Goal: Information Seeking & Learning: Learn about a topic

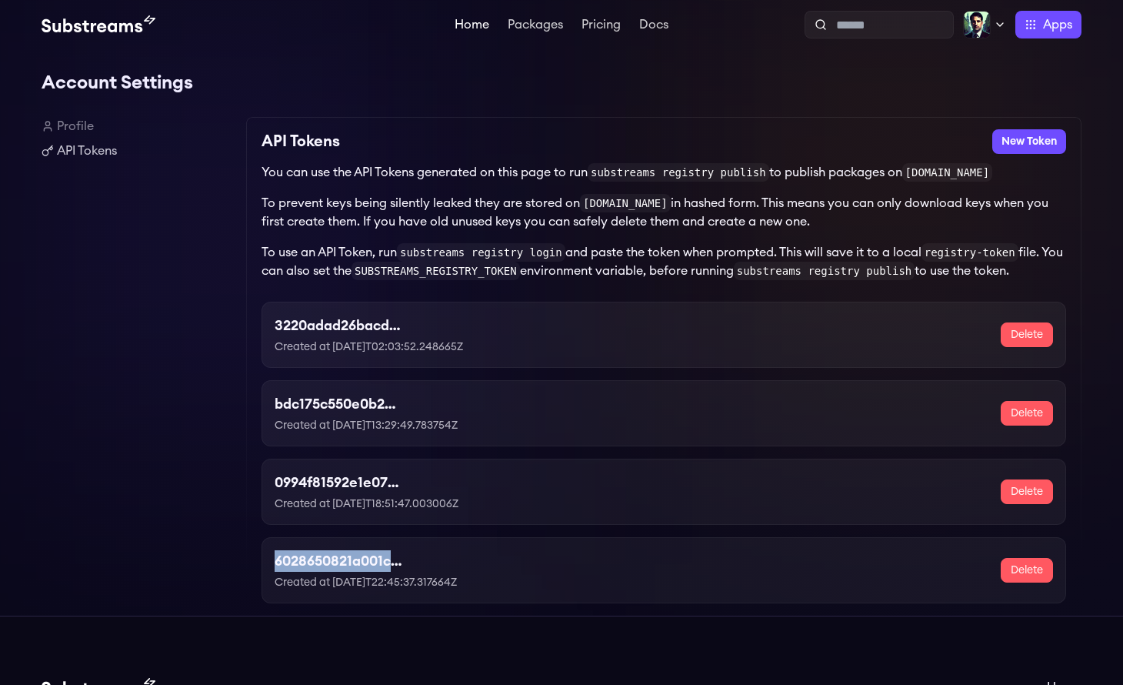
click at [475, 25] on link "Home" at bounding box center [472, 25] width 41 height 15
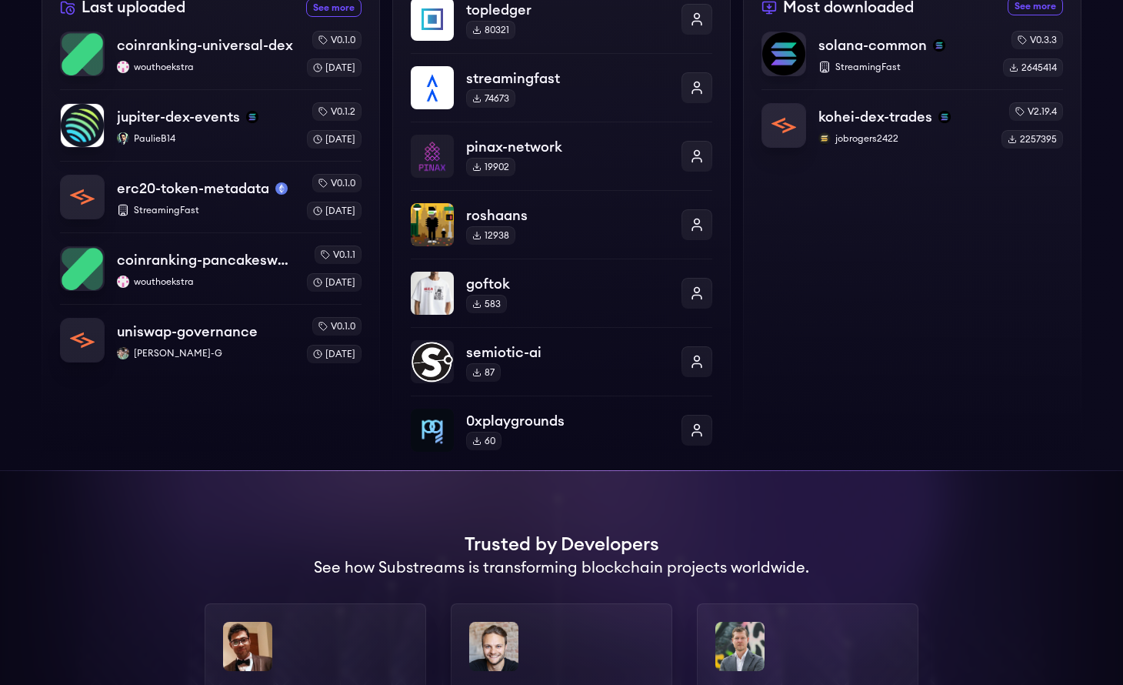
scroll to position [619, 0]
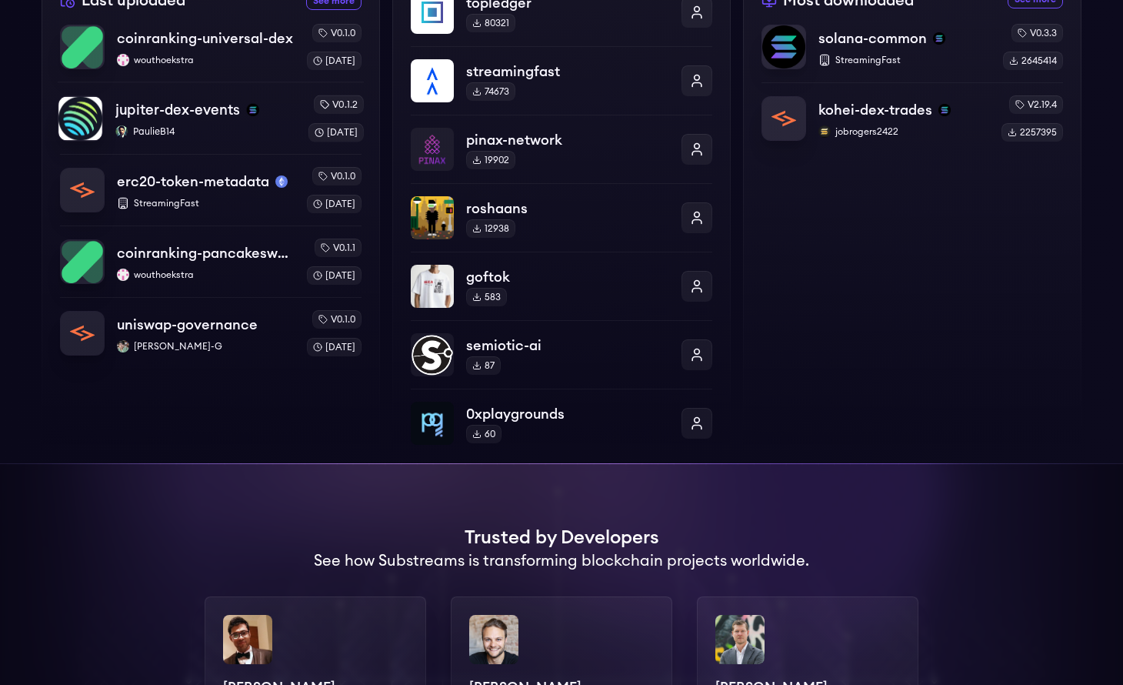
click at [200, 122] on div "jupiter-dex-events PaulieB14" at bounding box center [205, 118] width 180 height 39
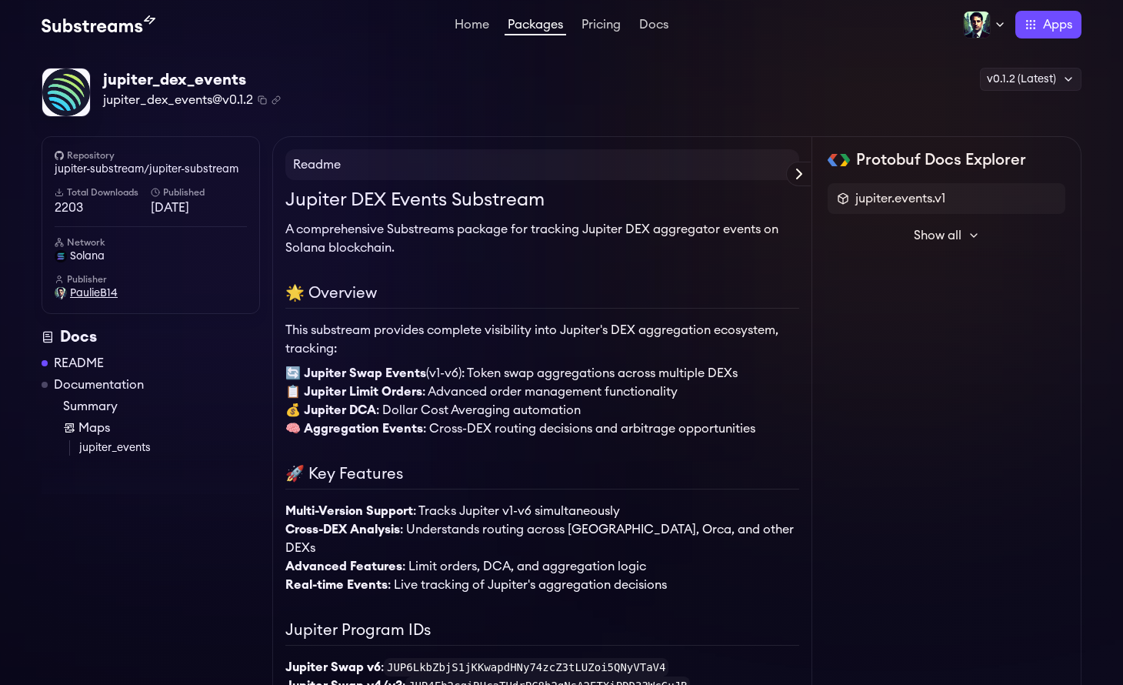
click at [87, 292] on span "PaulieB14" at bounding box center [94, 292] width 48 height 15
click at [595, 168] on h4 "Readme" at bounding box center [542, 164] width 514 height 31
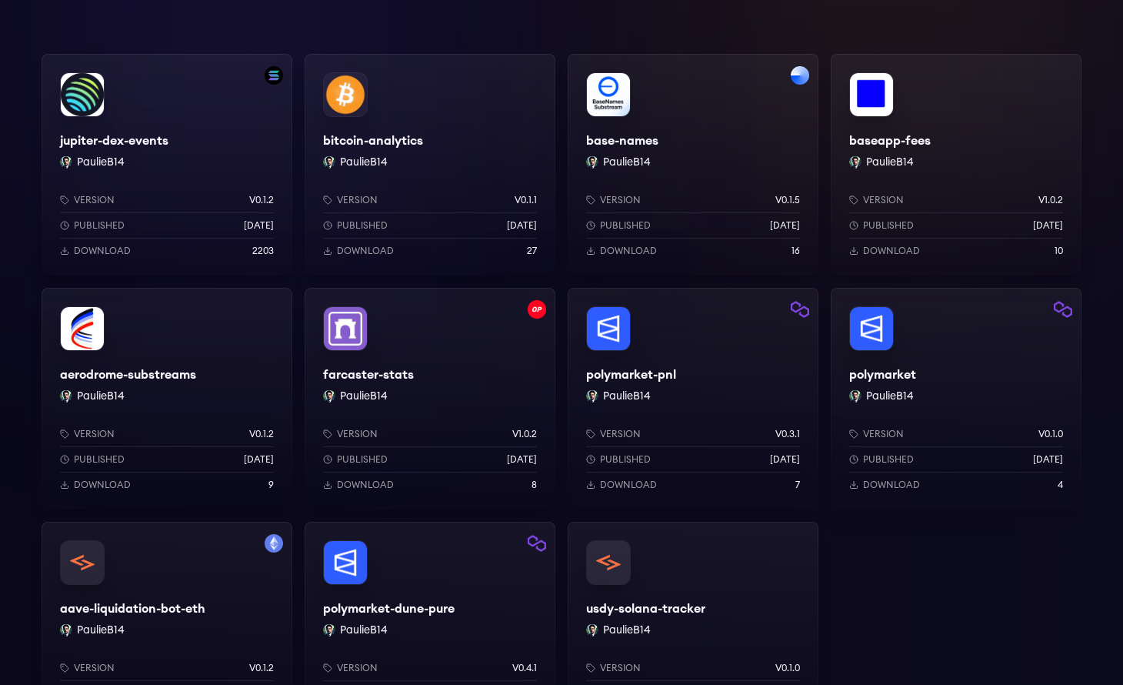
scroll to position [226, 0]
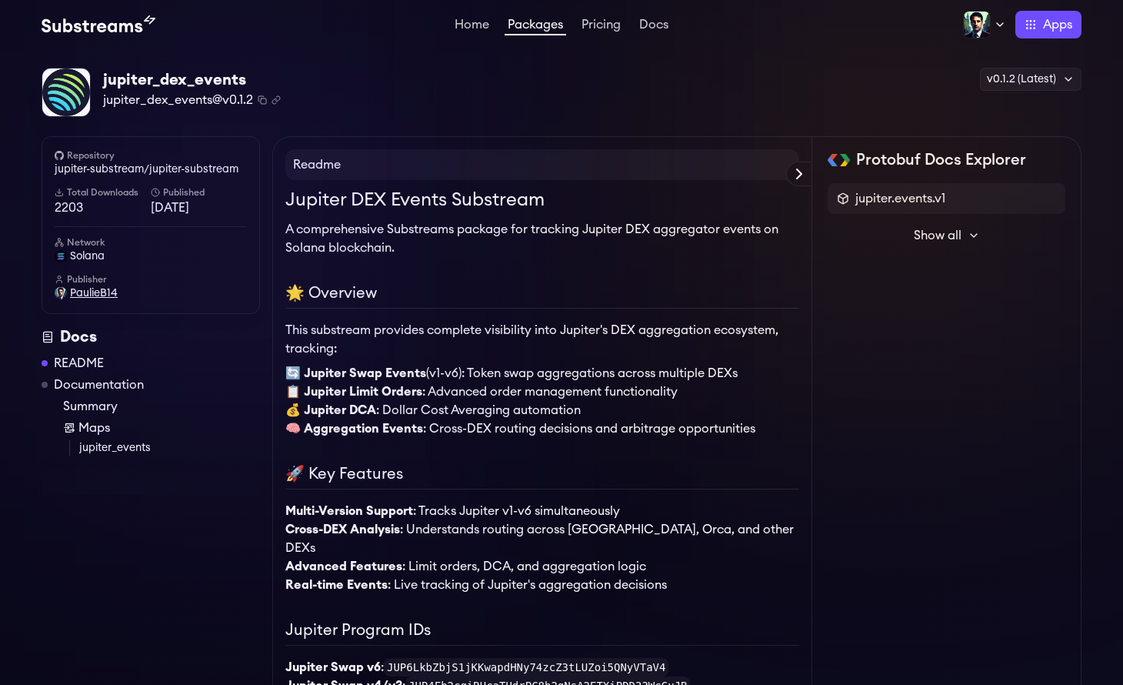
click at [98, 292] on span "PaulieB14" at bounding box center [94, 292] width 48 height 15
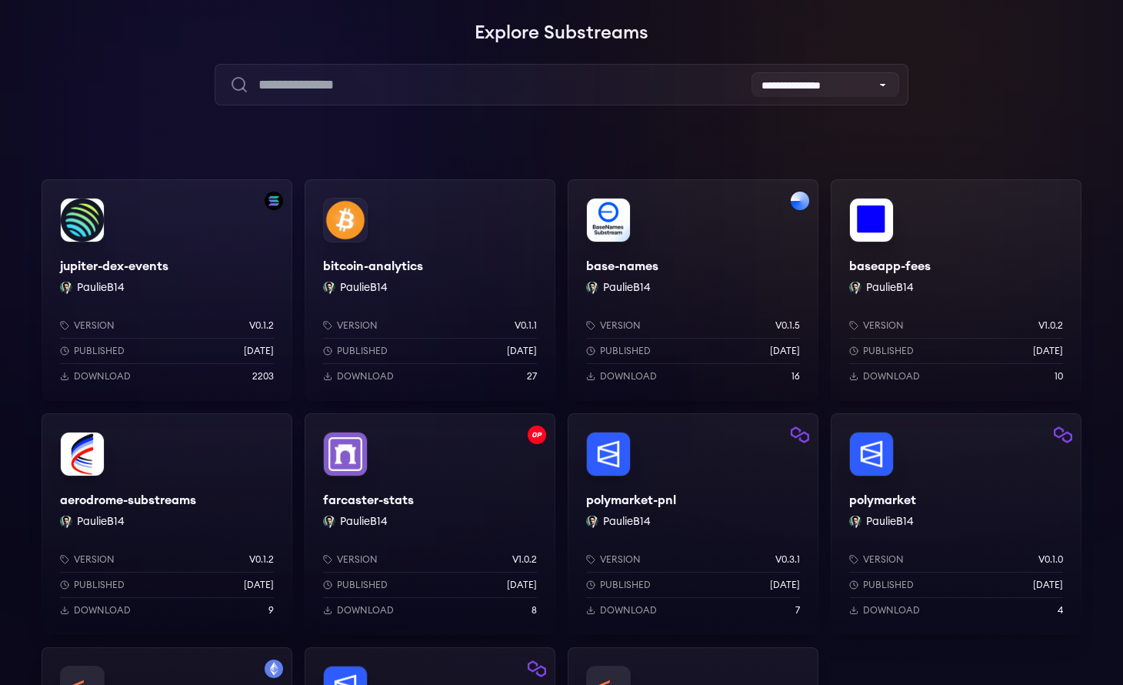
scroll to position [227, 0]
